Goal: Find specific page/section: Find specific page/section

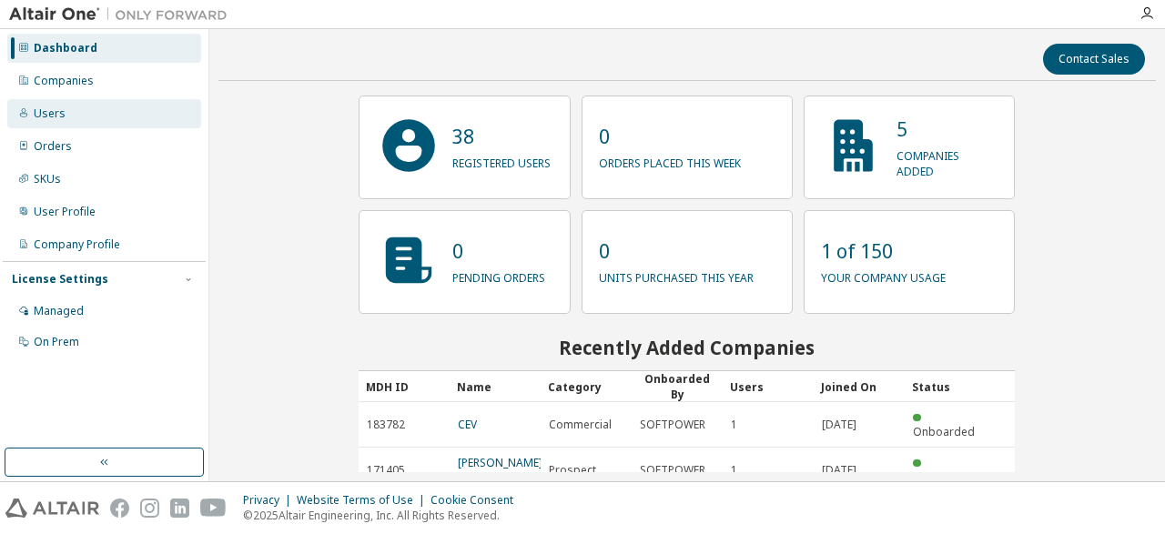
click at [61, 115] on div "Users" at bounding box center [50, 113] width 32 height 15
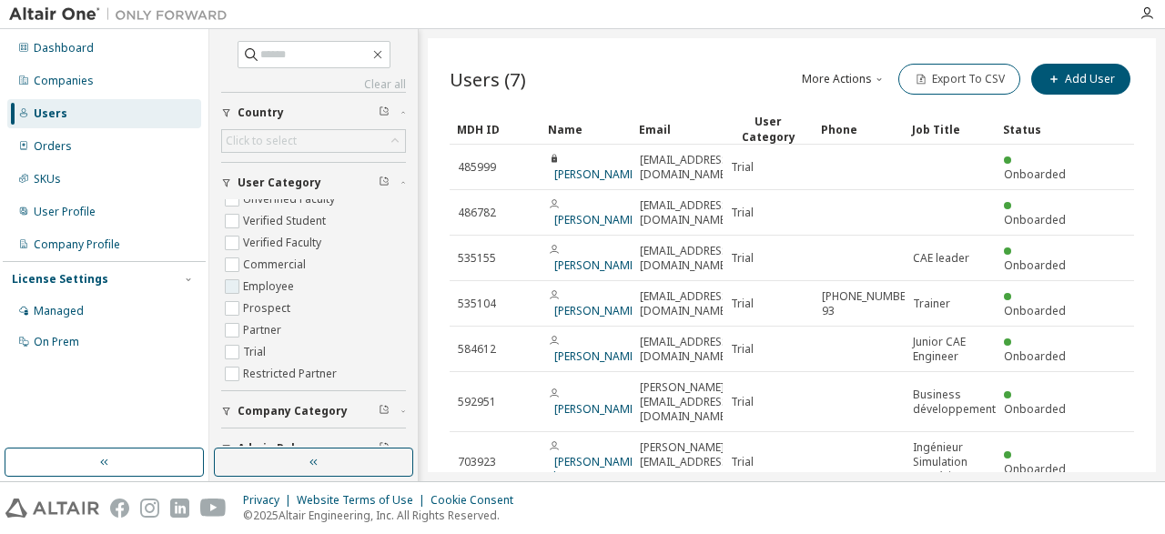
scroll to position [58, 0]
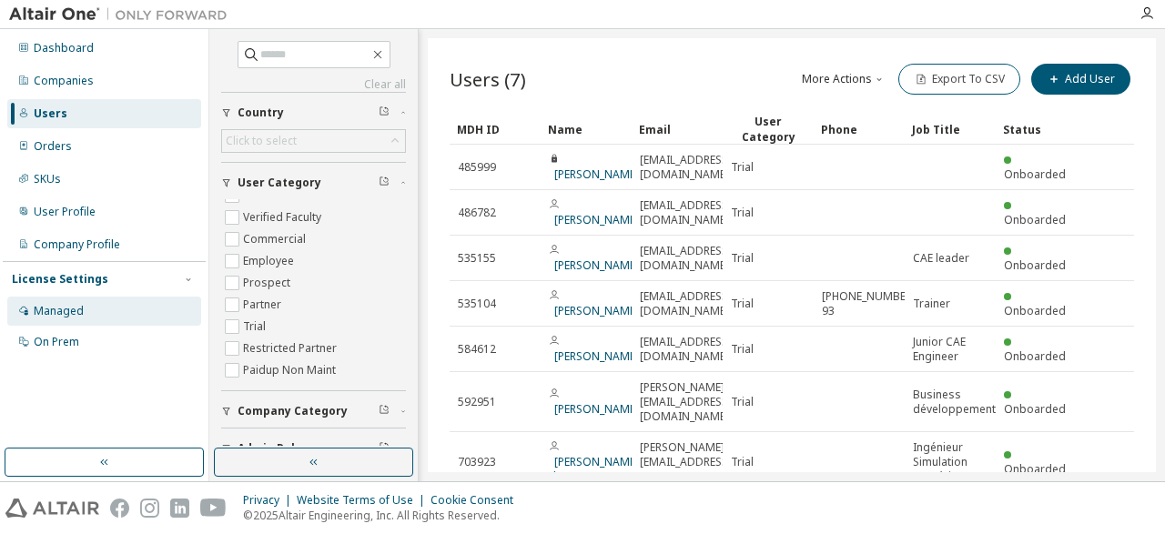
click at [63, 307] on div "Managed" at bounding box center [59, 311] width 50 height 15
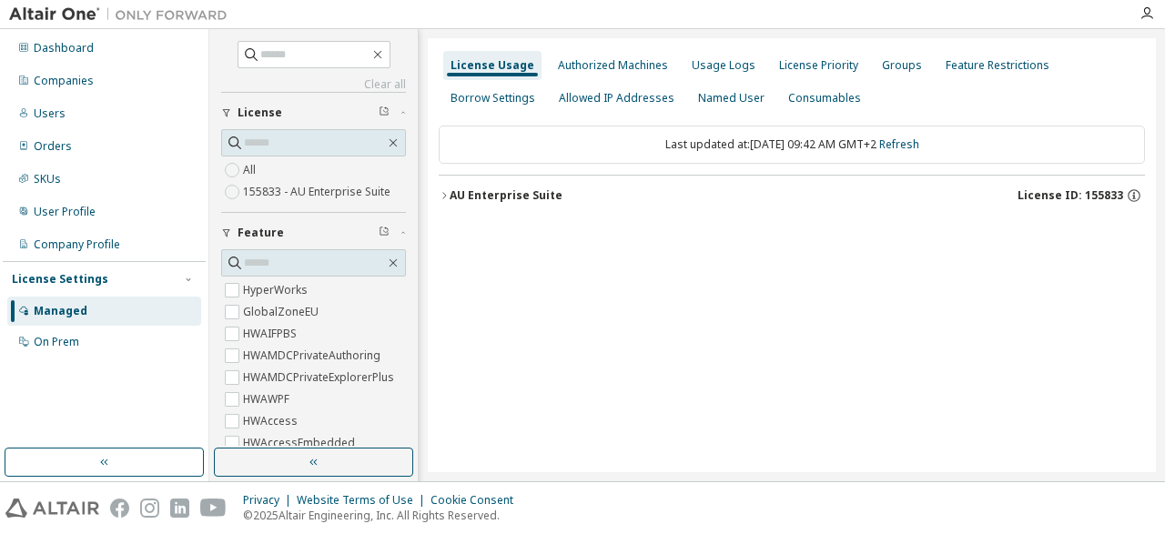
click at [532, 196] on div "AU Enterprise Suite" at bounding box center [506, 195] width 113 height 15
